Goal: Use online tool/utility: Utilize a website feature to perform a specific function

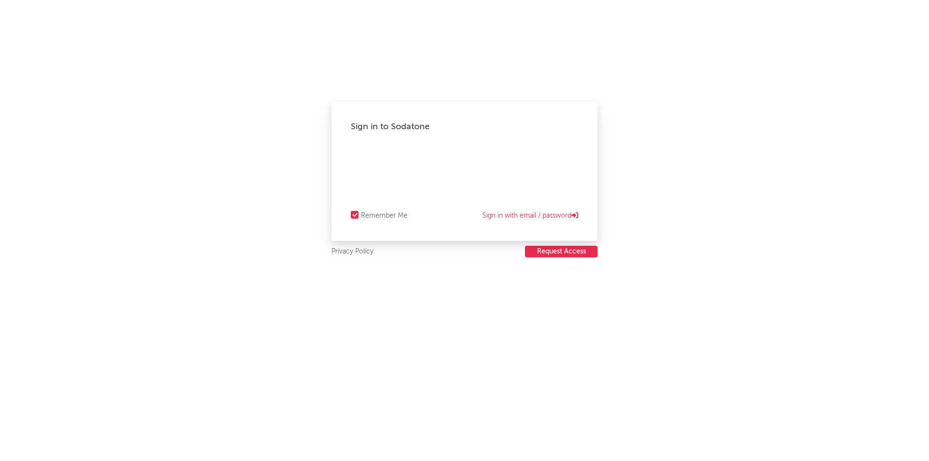
select select "recorded_music"
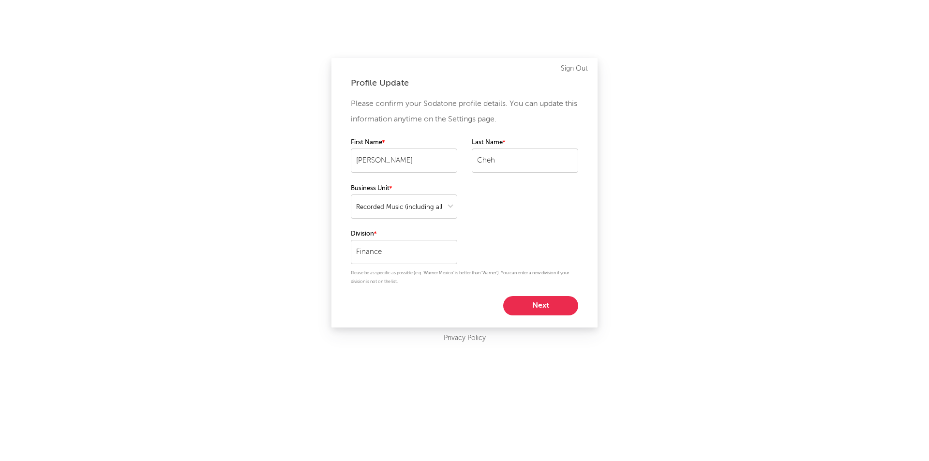
click at [549, 308] on button "Next" at bounding box center [540, 305] width 75 height 19
select select "other"
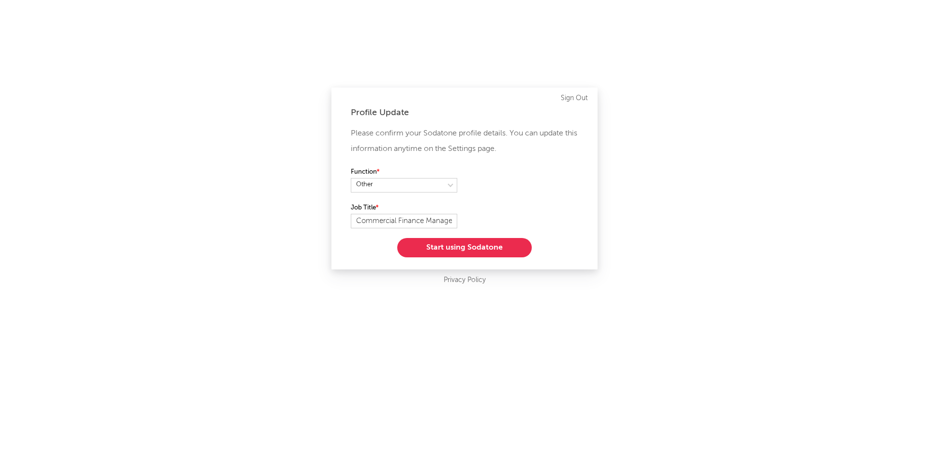
click at [453, 253] on button "Start using Sodatone" at bounding box center [464, 247] width 135 height 19
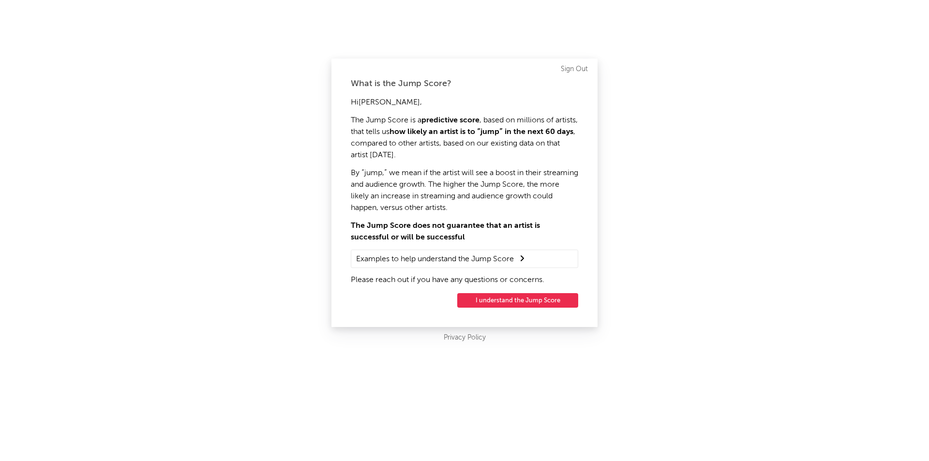
click at [541, 304] on button "I understand the Jump Score" at bounding box center [517, 300] width 121 height 15
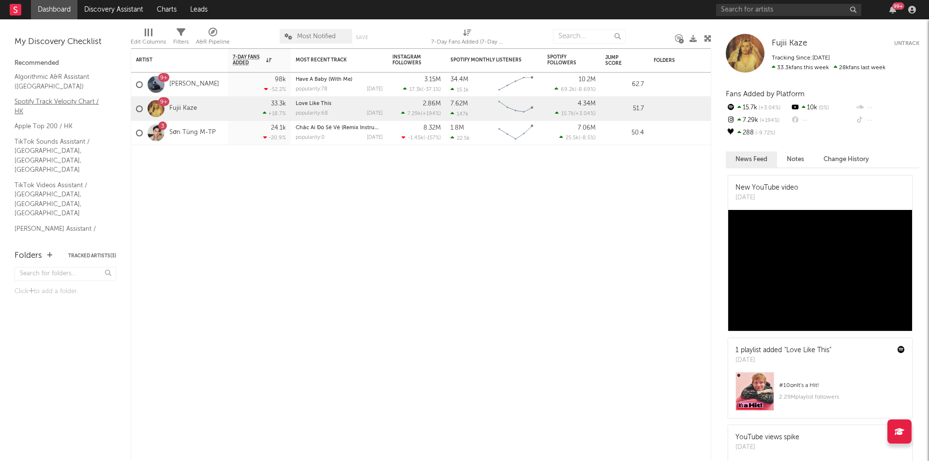
click at [42, 103] on link "Spotify Track Velocity Chart / HK" at bounding box center [61, 106] width 92 height 20
click at [749, 11] on input "text" at bounding box center [788, 10] width 145 height 12
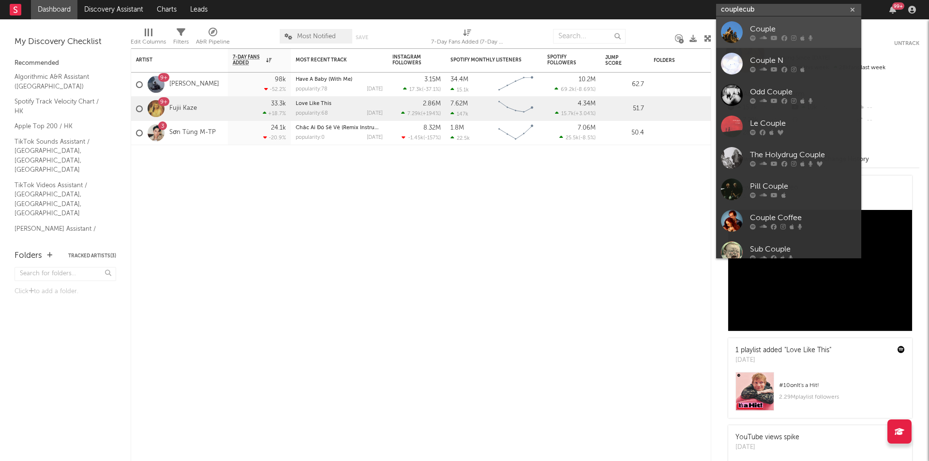
type input "couplecub"
click at [778, 8] on input "couplecub" at bounding box center [788, 10] width 145 height 12
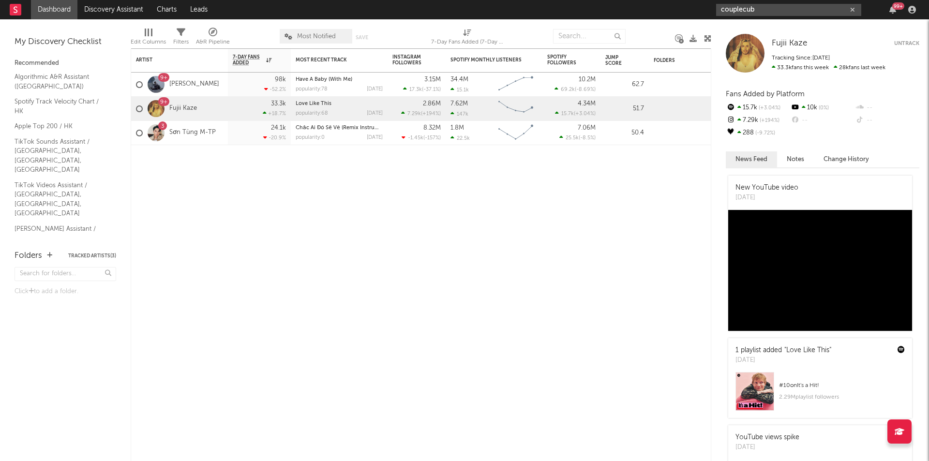
click at [820, 10] on input "couplecub" at bounding box center [788, 10] width 145 height 12
click at [854, 12] on icon "button" at bounding box center [852, 10] width 5 height 6
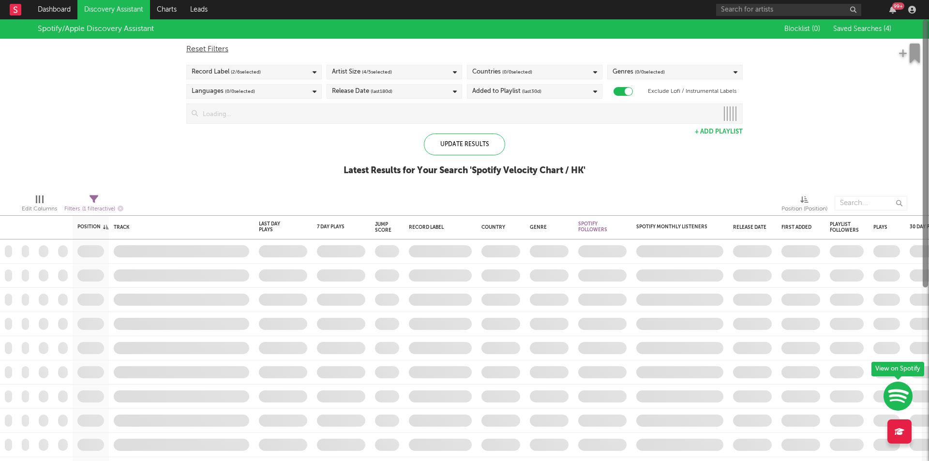
checkbox input "true"
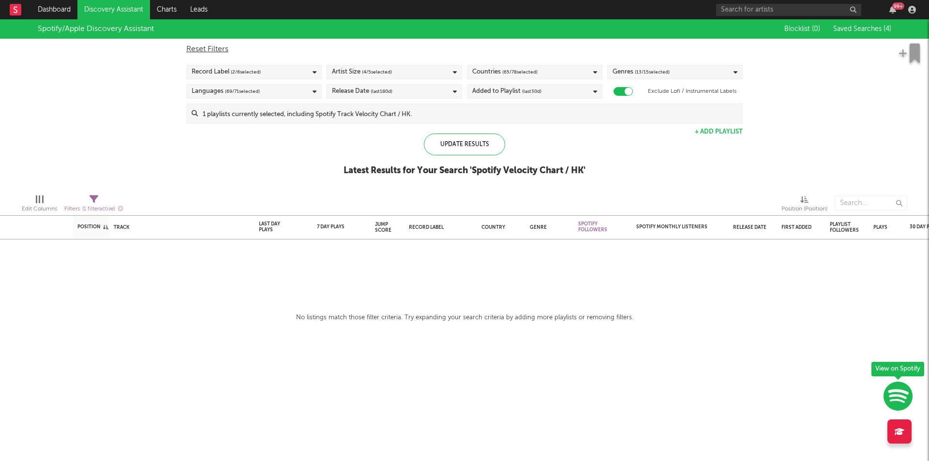
click at [292, 73] on div "Record Label ( 2 / 6 selected)" at bounding box center [253, 72] width 135 height 15
click at [344, 150] on div "Update Results Latest Results for Your Search ' Spotify Velocity Chart / HK '" at bounding box center [465, 160] width 242 height 53
click at [310, 90] on div "Languages ( 69 / 71 selected)" at bounding box center [253, 91] width 135 height 15
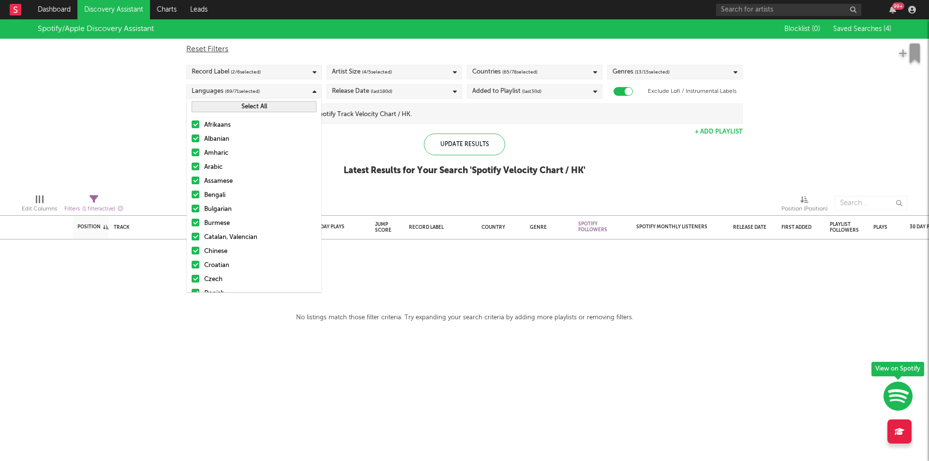
click at [194, 123] on div at bounding box center [196, 124] width 8 height 8
click at [192, 123] on input "Afrikaans" at bounding box center [192, 126] width 0 height 12
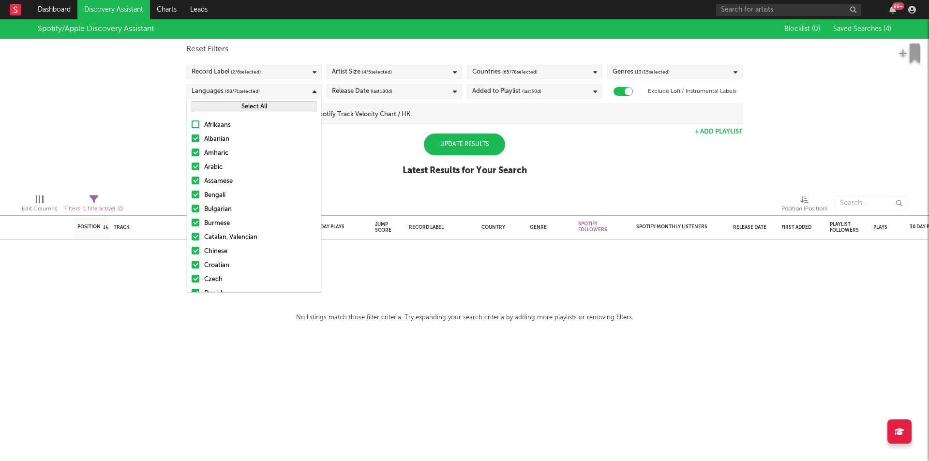
click at [196, 139] on div at bounding box center [196, 139] width 8 height 8
click at [192, 139] on input "Albanian" at bounding box center [192, 140] width 0 height 12
click at [196, 156] on label "Amharic" at bounding box center [254, 154] width 125 height 12
click at [192, 156] on input "Amharic" at bounding box center [192, 154] width 0 height 12
click at [196, 167] on div at bounding box center [196, 167] width 8 height 8
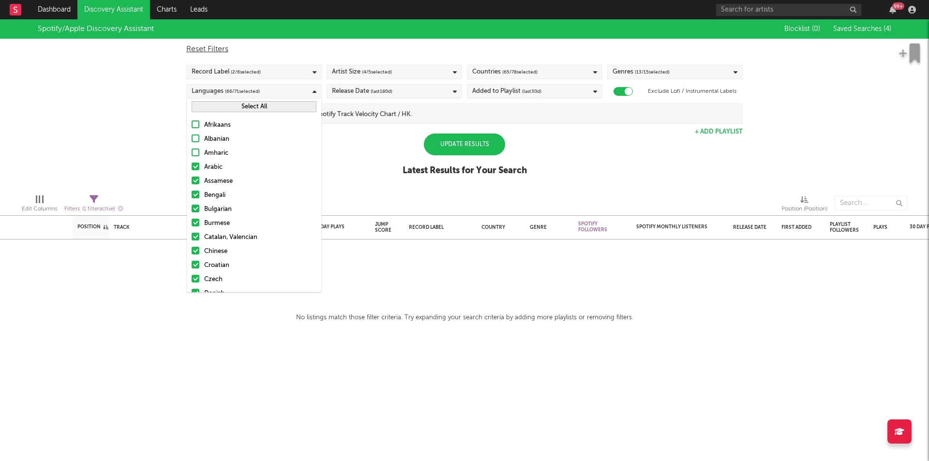
click at [192, 167] on input "Arabic" at bounding box center [192, 168] width 0 height 12
click at [196, 185] on label "Assamese" at bounding box center [254, 182] width 125 height 12
click at [192, 185] on input "Assamese" at bounding box center [192, 182] width 0 height 12
click at [194, 194] on div at bounding box center [196, 195] width 8 height 8
click at [192, 194] on input "Bengali" at bounding box center [192, 196] width 0 height 12
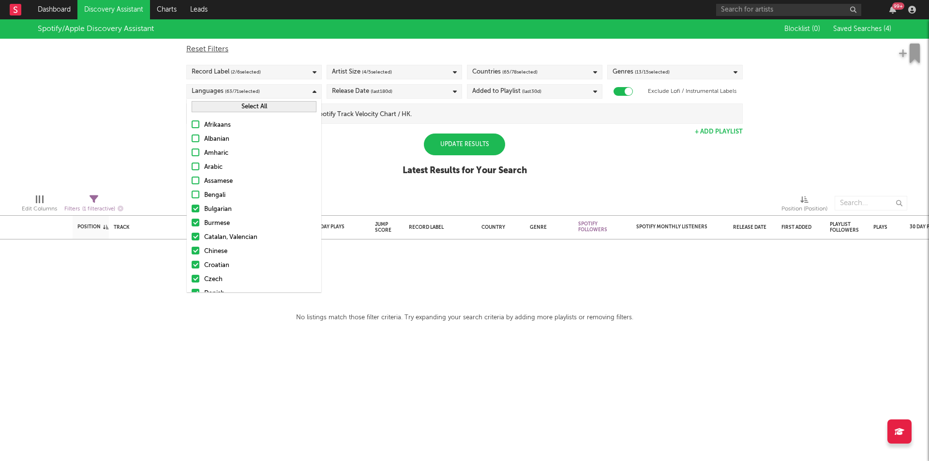
click at [197, 210] on div at bounding box center [196, 209] width 8 height 8
click at [192, 210] on input "Bulgarian" at bounding box center [192, 210] width 0 height 12
click at [195, 222] on div at bounding box center [196, 223] width 8 height 8
click at [192, 222] on input "Burmese" at bounding box center [192, 224] width 0 height 12
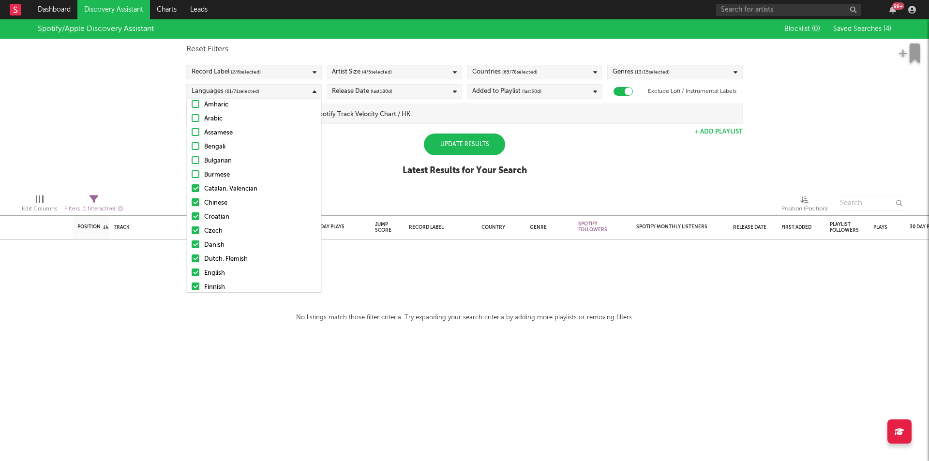
click at [196, 187] on div at bounding box center [196, 188] width 8 height 8
click at [192, 187] on input "Catalan, Valencian" at bounding box center [192, 189] width 0 height 12
click at [195, 168] on div at bounding box center [196, 168] width 8 height 8
click at [192, 168] on input "Croatian" at bounding box center [192, 169] width 0 height 12
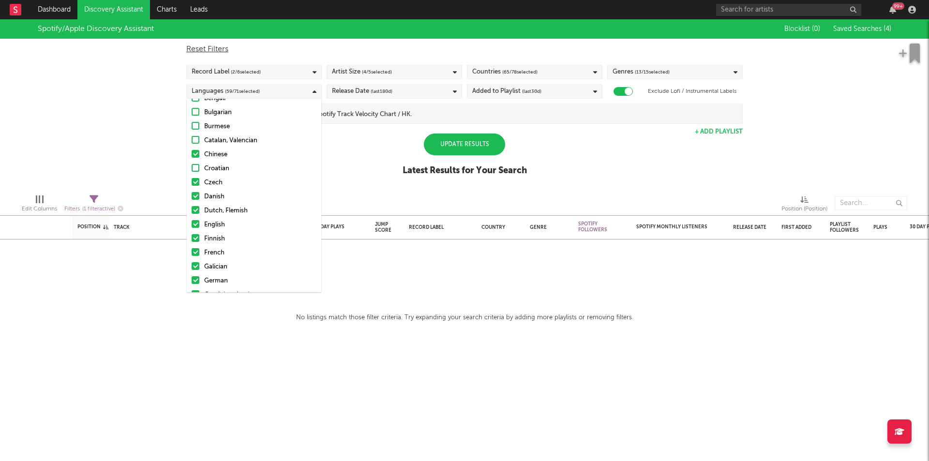
click at [195, 183] on div at bounding box center [196, 182] width 8 height 8
click at [192, 183] on input "Czech" at bounding box center [192, 183] width 0 height 12
click at [193, 199] on div at bounding box center [196, 196] width 8 height 8
click at [192, 199] on input "Danish" at bounding box center [192, 197] width 0 height 12
click at [193, 208] on div at bounding box center [196, 210] width 8 height 8
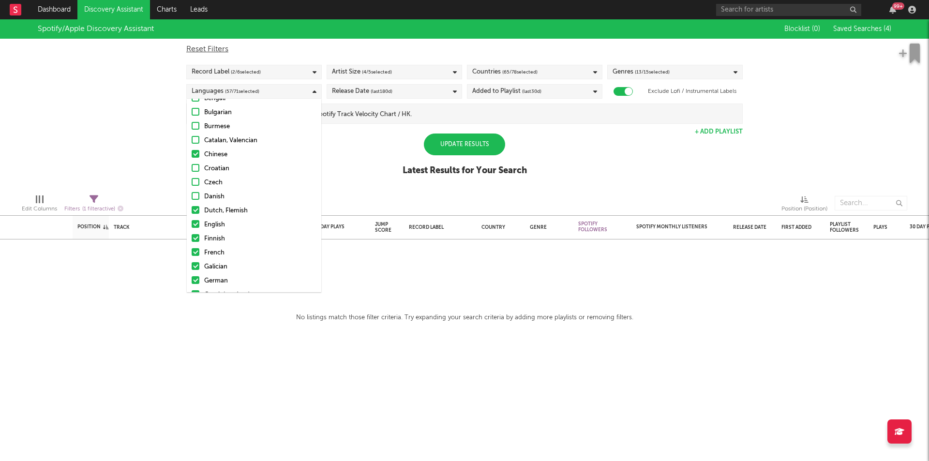
click at [192, 208] on input "Dutch, Flemish" at bounding box center [192, 211] width 0 height 12
click at [193, 240] on div at bounding box center [196, 238] width 8 height 8
click at [192, 240] on input "Finnish" at bounding box center [192, 239] width 0 height 12
click at [196, 158] on div at bounding box center [196, 155] width 8 height 8
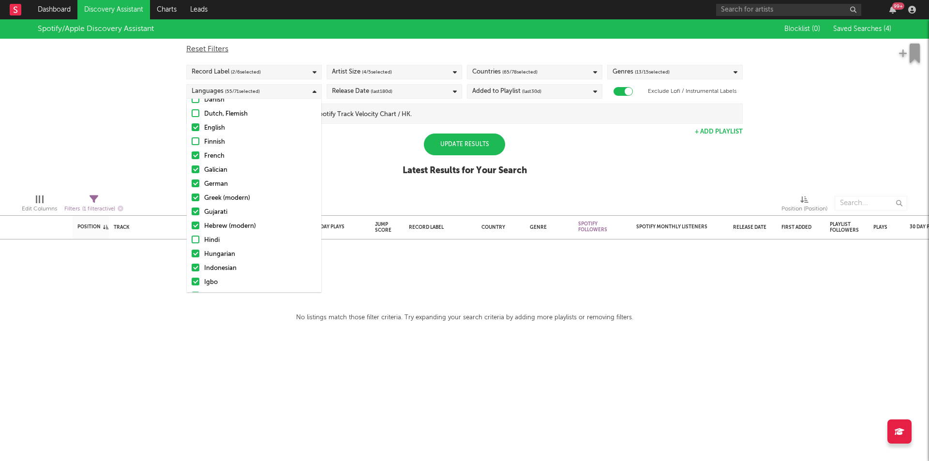
click at [192, 158] on input "French" at bounding box center [192, 156] width 0 height 12
click at [195, 171] on div at bounding box center [196, 169] width 8 height 8
click at [192, 171] on input "Galician" at bounding box center [192, 171] width 0 height 12
click at [196, 183] on div at bounding box center [196, 184] width 8 height 8
click at [192, 183] on input "German" at bounding box center [192, 185] width 0 height 12
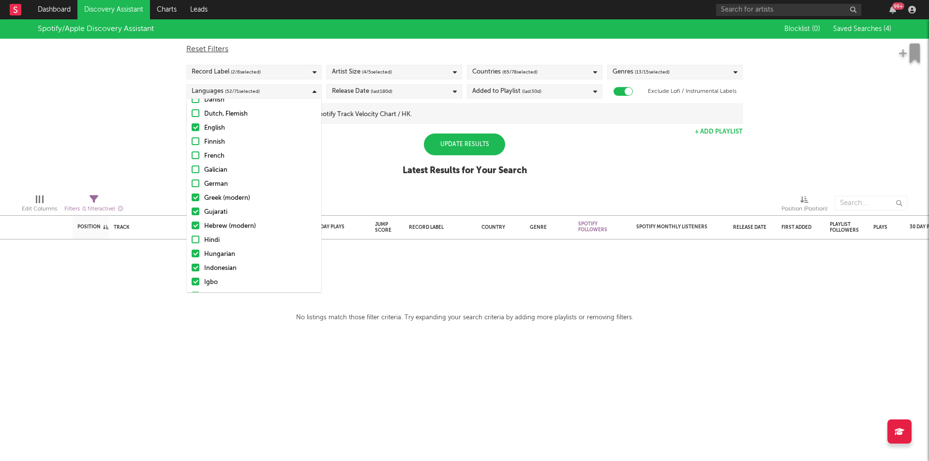
click at [196, 196] on div at bounding box center [196, 198] width 8 height 8
click at [192, 196] on input "Greek (modern)" at bounding box center [192, 199] width 0 height 12
click at [195, 212] on div at bounding box center [196, 212] width 8 height 8
click at [192, 212] on input "Gujarati" at bounding box center [192, 213] width 0 height 12
click at [195, 224] on div at bounding box center [196, 226] width 8 height 8
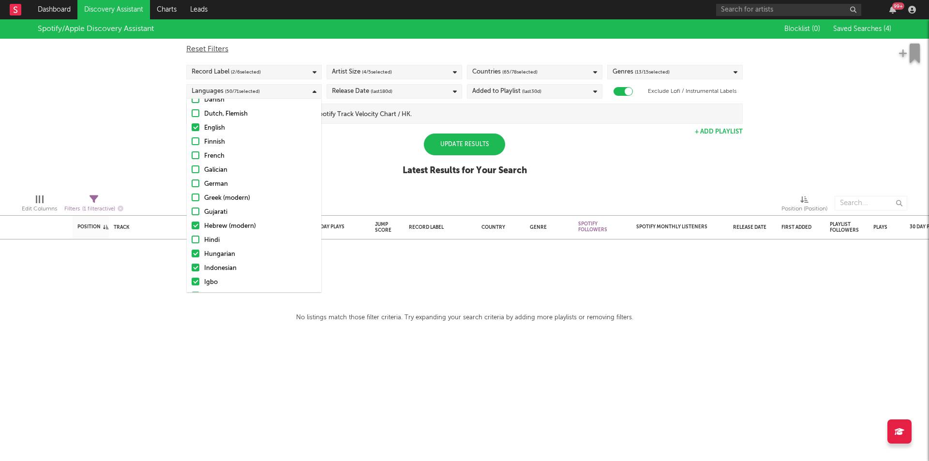
click at [192, 224] on input "Hebrew (modern)" at bounding box center [192, 227] width 0 height 12
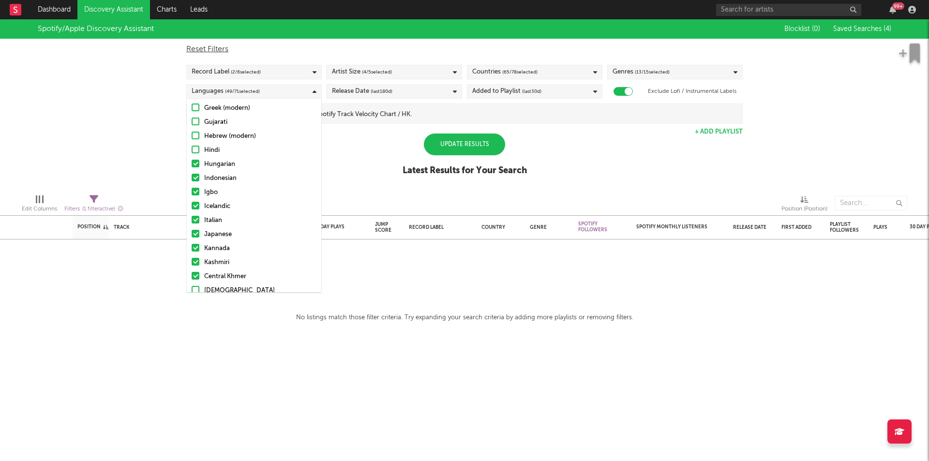
scroll to position [290, 0]
click at [197, 158] on div at bounding box center [196, 157] width 8 height 8
click at [192, 158] on input "Hungarian" at bounding box center [192, 158] width 0 height 12
click at [197, 168] on div at bounding box center [196, 171] width 8 height 8
click at [192, 168] on input "Indonesian" at bounding box center [192, 172] width 0 height 12
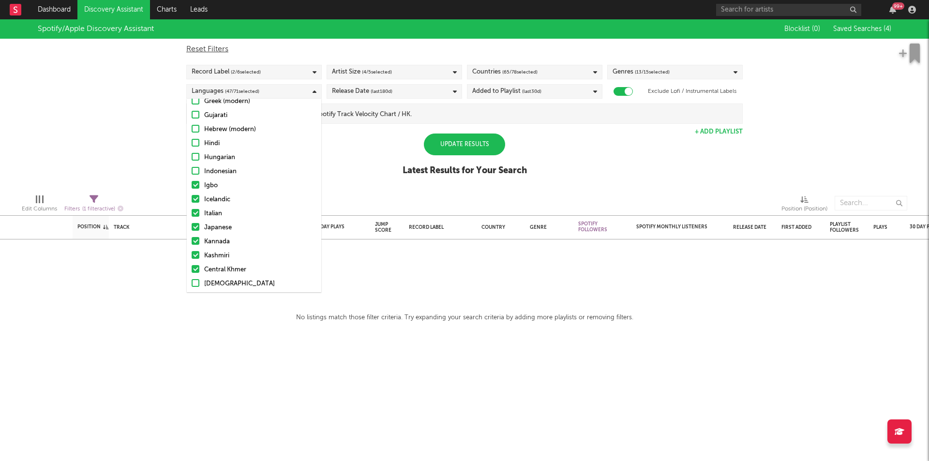
click at [195, 186] on div at bounding box center [196, 185] width 8 height 8
click at [192, 186] on input "Igbo" at bounding box center [192, 186] width 0 height 12
click at [194, 196] on div at bounding box center [196, 199] width 8 height 8
click at [192, 196] on input "Icelandic" at bounding box center [192, 200] width 0 height 12
click at [194, 215] on div at bounding box center [196, 213] width 8 height 8
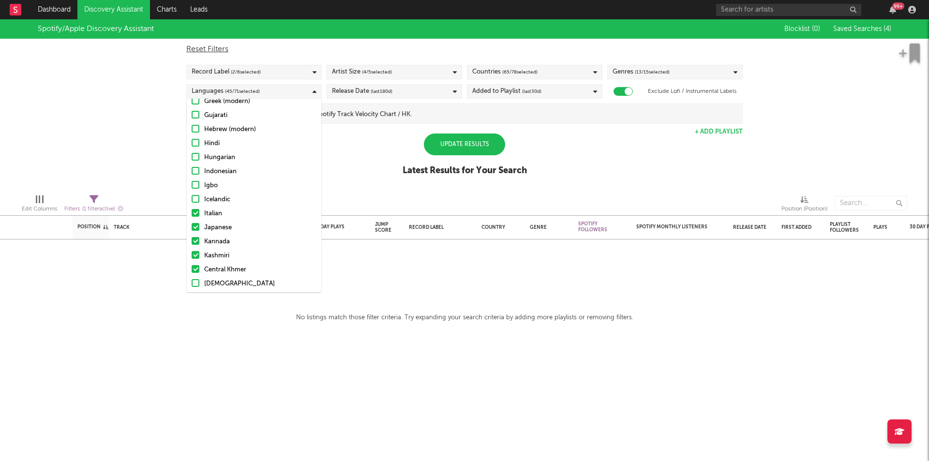
click at [192, 215] on input "Italian" at bounding box center [192, 214] width 0 height 12
click at [197, 229] on div at bounding box center [196, 227] width 8 height 8
click at [192, 229] on input "Japanese" at bounding box center [192, 228] width 0 height 12
click at [195, 241] on div at bounding box center [196, 241] width 8 height 8
click at [192, 241] on input "Kannada" at bounding box center [192, 242] width 0 height 12
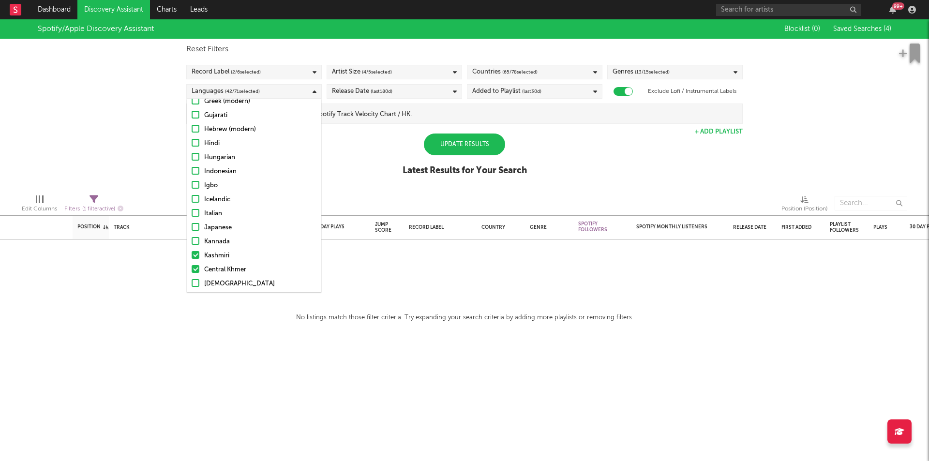
click at [194, 248] on div "Afrikaans Albanian Amharic Arabic Assamese Bengali Bulgarian Burmese Catalan, V…" at bounding box center [254, 331] width 135 height 1015
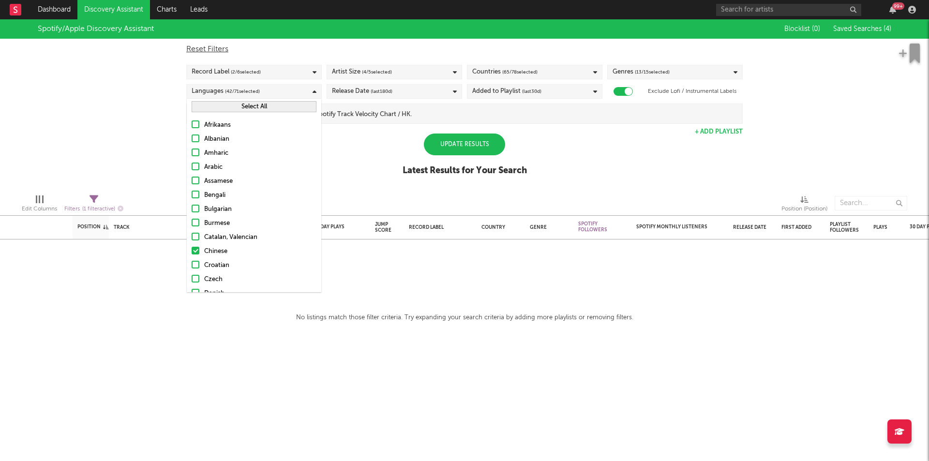
click at [256, 108] on button "Select All" at bounding box center [254, 106] width 125 height 11
click at [259, 108] on button "Deselect All" at bounding box center [254, 106] width 125 height 11
click at [196, 178] on div at bounding box center [196, 176] width 8 height 8
click at [192, 178] on input "English" at bounding box center [192, 177] width 0 height 12
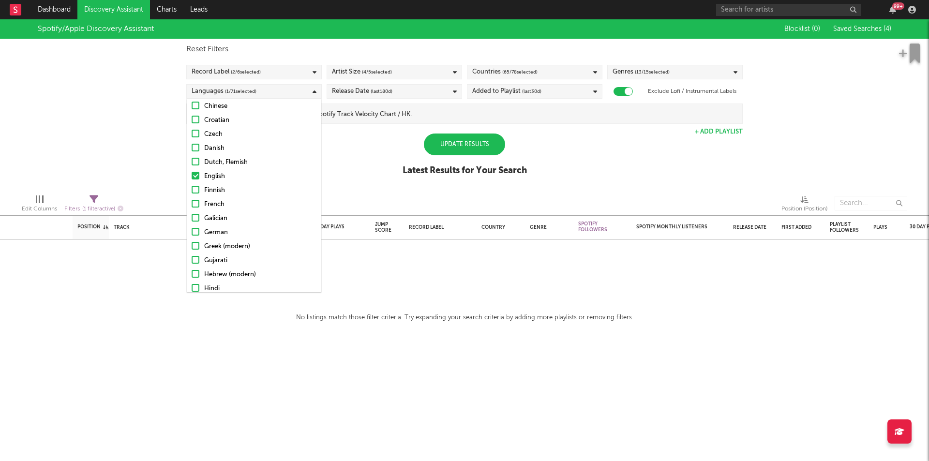
click at [195, 106] on div at bounding box center [196, 106] width 8 height 8
click at [192, 106] on input "Chinese" at bounding box center [192, 107] width 0 height 12
click at [480, 147] on div "Update Results" at bounding box center [464, 145] width 81 height 22
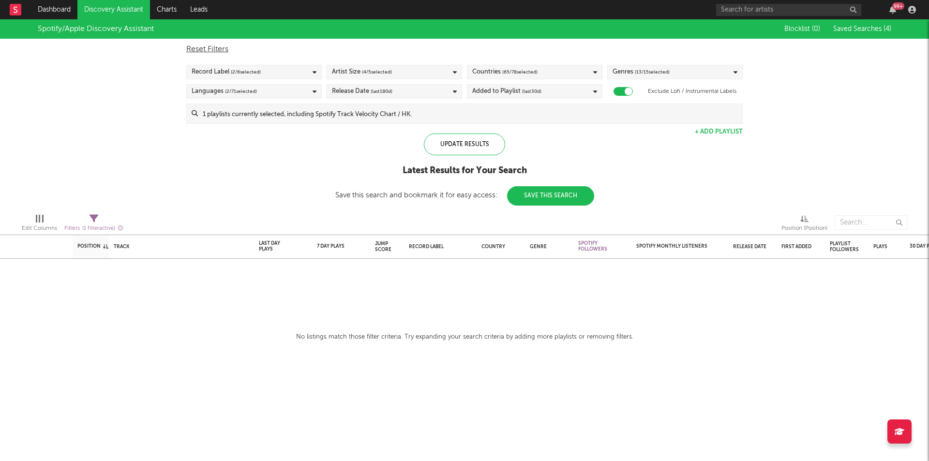
click at [499, 69] on div "Countries ( 65 / 78 selected)" at bounding box center [504, 72] width 65 height 12
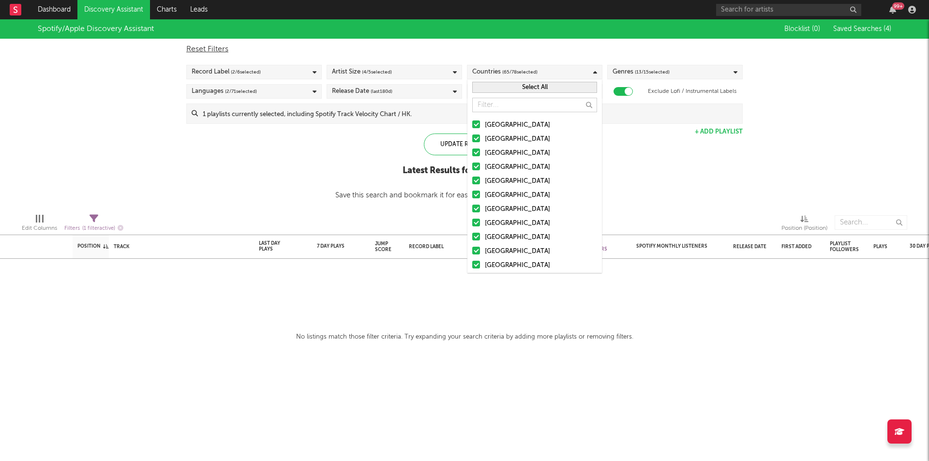
click at [548, 90] on button "Select All" at bounding box center [534, 87] width 125 height 11
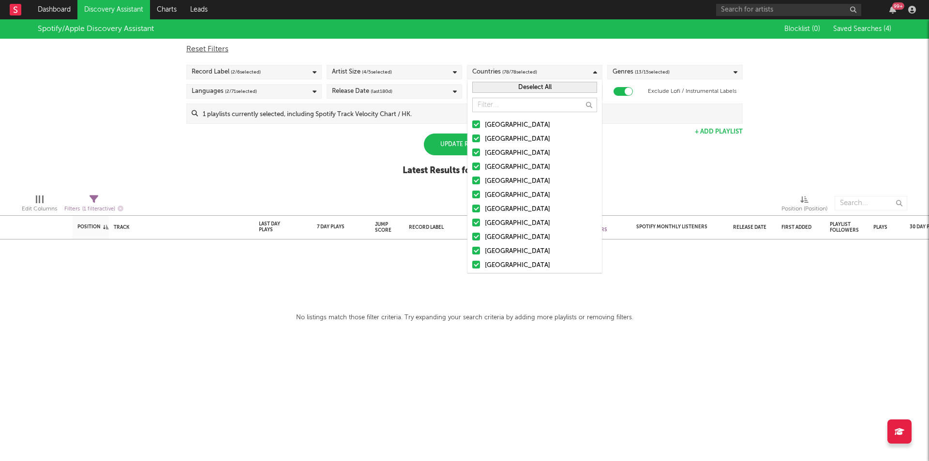
click at [655, 167] on div "Spotify/Apple Discovery Assistant Blocklist ( 0 ) Saved Searches ( 4 ) Reset Fi…" at bounding box center [464, 102] width 929 height 167
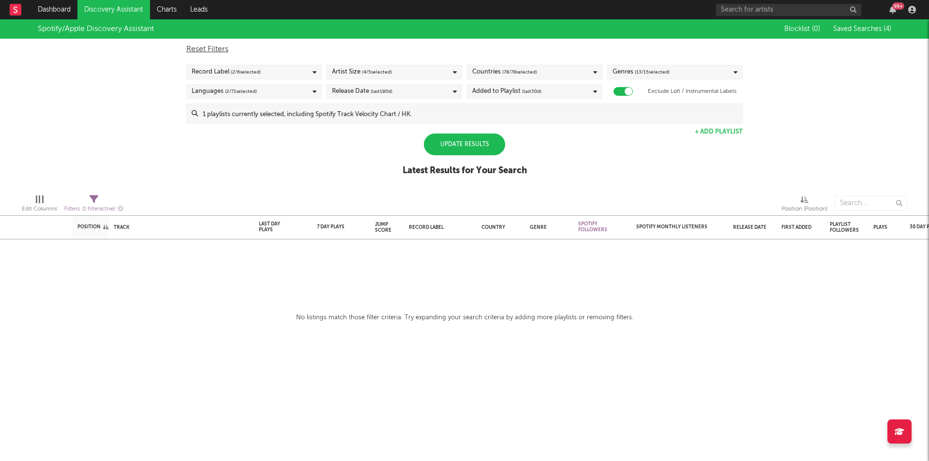
click at [650, 72] on span "( 13 / 15 selected)" at bounding box center [652, 72] width 35 height 12
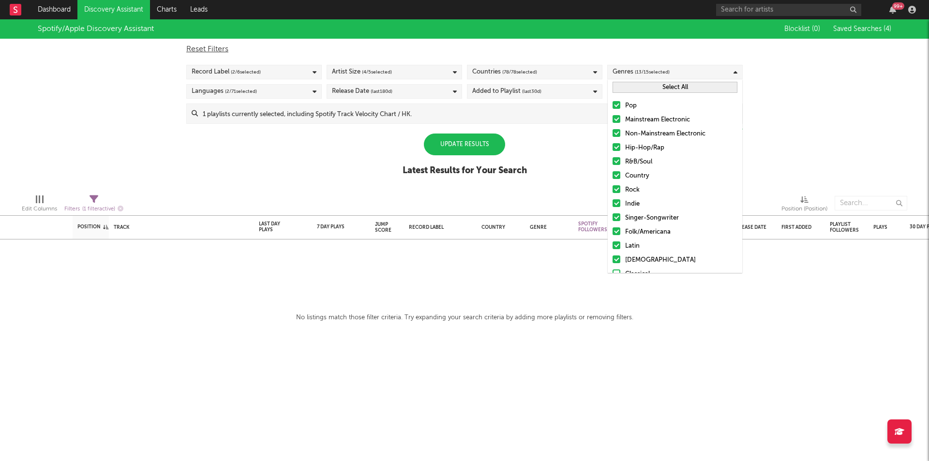
click at [649, 86] on button "Select All" at bounding box center [675, 87] width 125 height 11
click at [566, 141] on div "Spotify/Apple Discovery Assistant Blocklist ( 0 ) Saved Searches ( 4 ) Reset Fi…" at bounding box center [464, 102] width 929 height 167
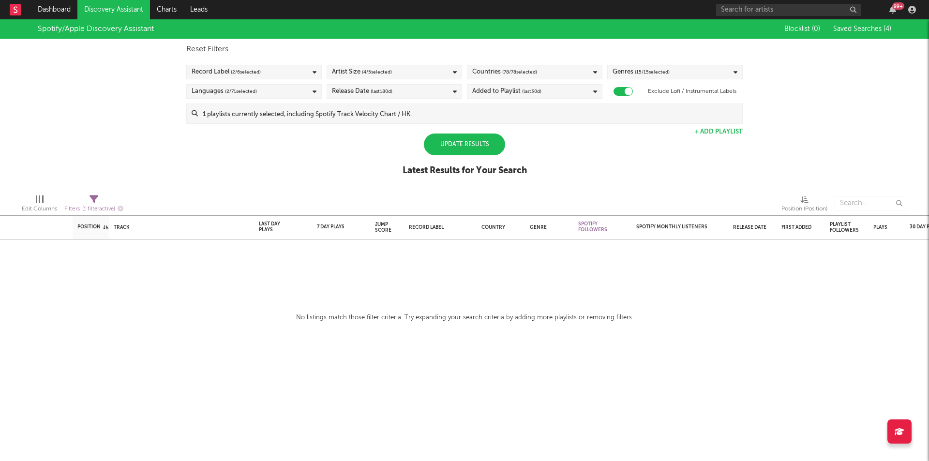
click at [374, 94] on span "(last 180 d)" at bounding box center [382, 92] width 22 height 12
click at [532, 134] on div "Spotify/Apple Discovery Assistant Blocklist ( 0 ) Saved Searches ( 4 ) Reset Fi…" at bounding box center [464, 102] width 929 height 167
click at [520, 92] on div "Added to Playlist (last 30 d)" at bounding box center [506, 92] width 69 height 12
click at [475, 125] on div at bounding box center [476, 123] width 8 height 8
click at [472, 125] on input "Last 30 Days" at bounding box center [472, 124] width 0 height 12
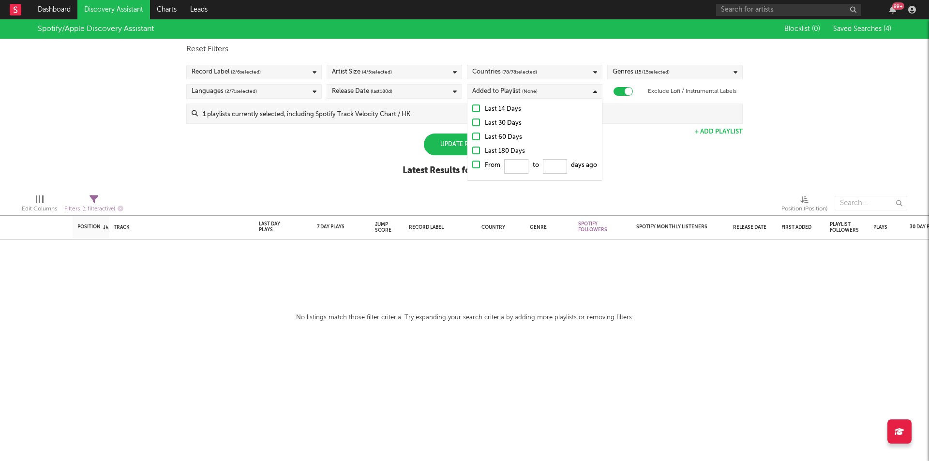
click at [658, 165] on div "Spotify/Apple Discovery Assistant Blocklist ( 0 ) Saved Searches ( 4 ) Reset Fi…" at bounding box center [464, 102] width 929 height 167
click at [458, 148] on div "Update Results" at bounding box center [464, 145] width 81 height 22
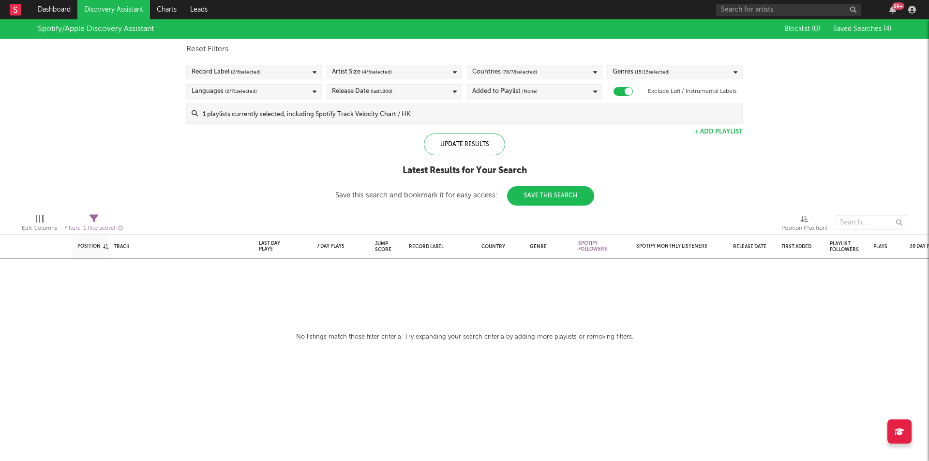
click at [355, 114] on input at bounding box center [470, 113] width 544 height 19
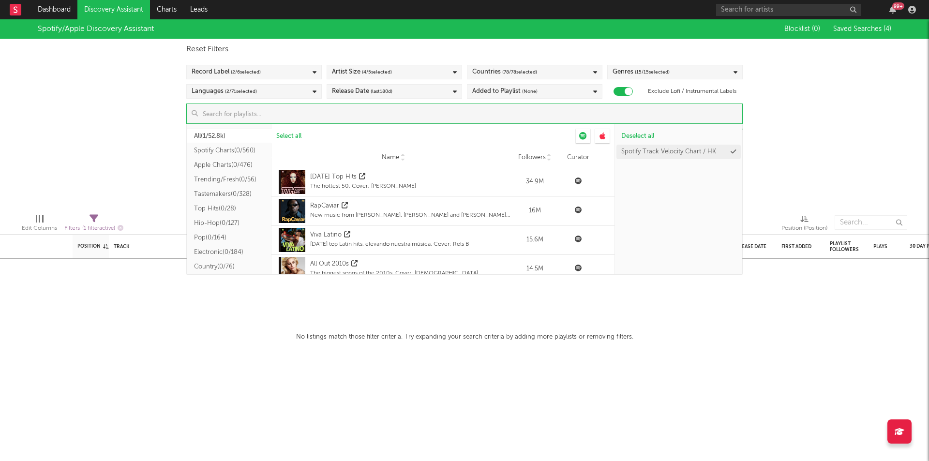
click at [210, 154] on button "Spotify Charts ( 0/560 )" at bounding box center [229, 150] width 85 height 15
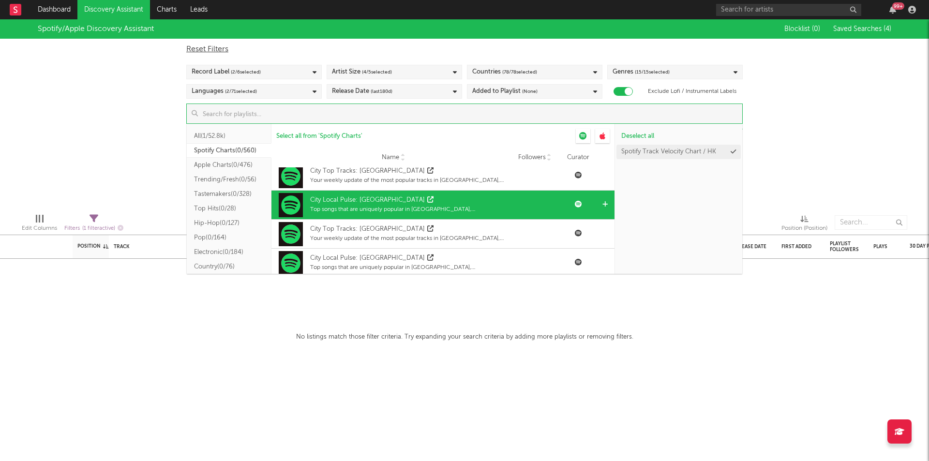
scroll to position [12289, 0]
